Goal: Navigation & Orientation: Find specific page/section

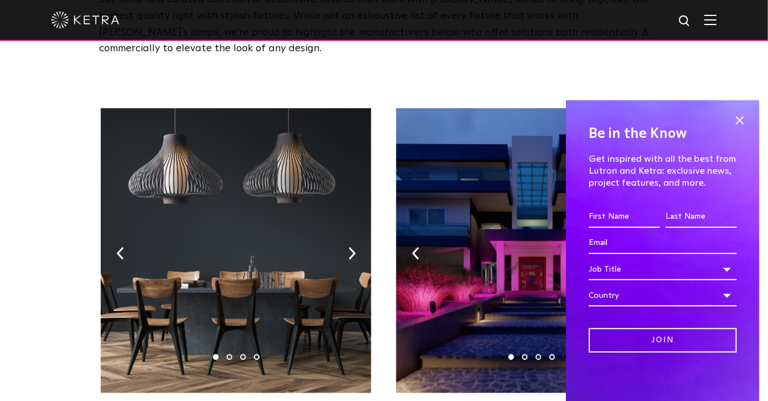
scroll to position [151, 0]
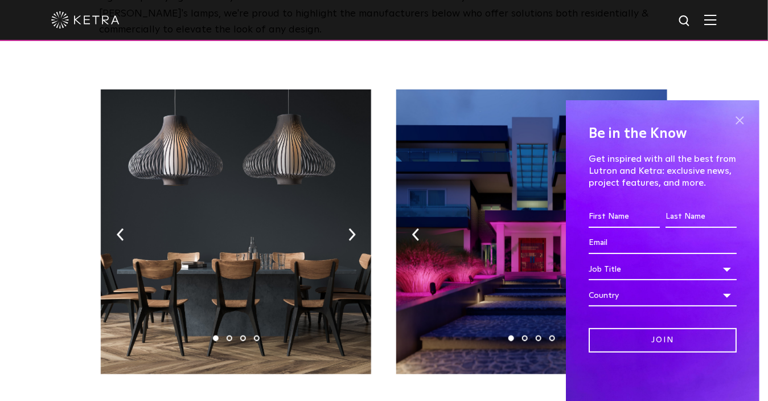
click at [738, 116] on span at bounding box center [739, 120] width 17 height 17
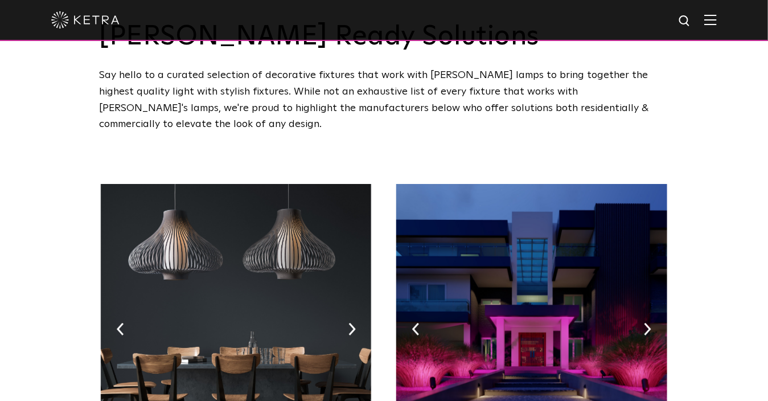
scroll to position [0, 0]
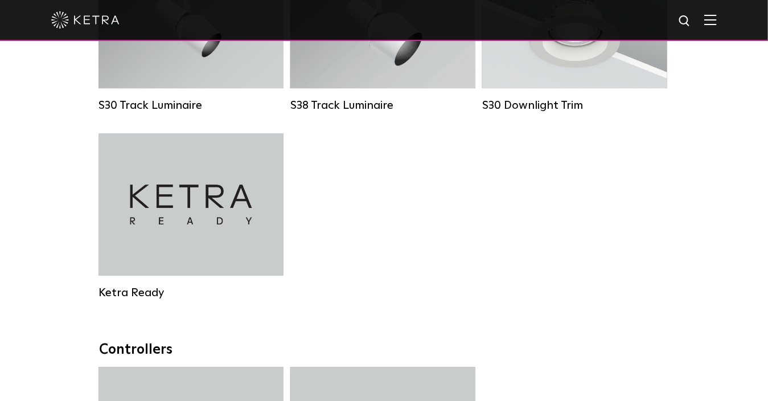
scroll to position [1063, 0]
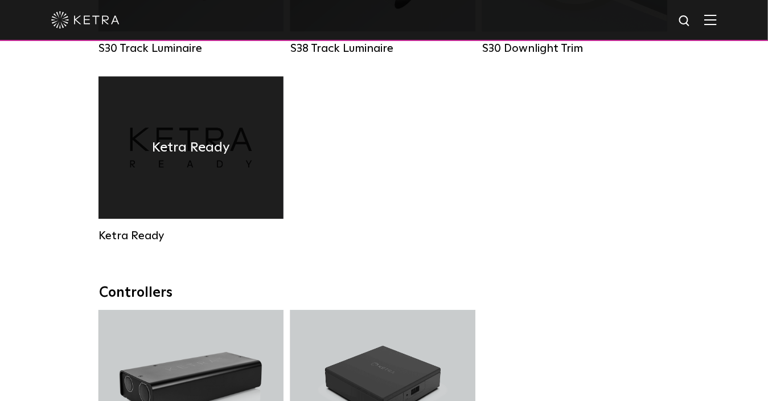
click at [123, 243] on div "Ketra Ready" at bounding box center [191, 236] width 185 height 14
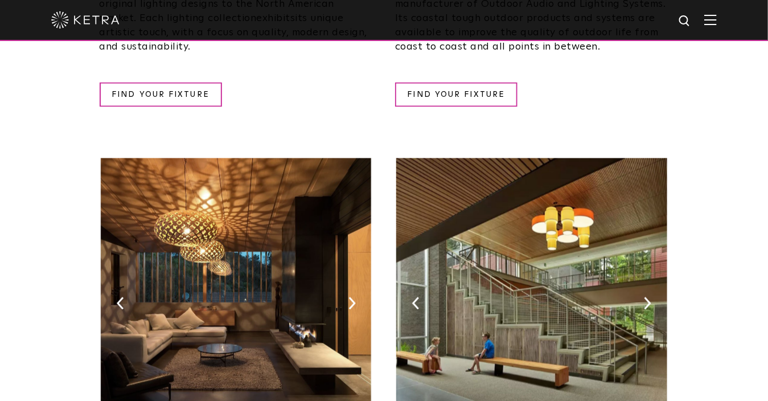
scroll to position [513, 0]
